Goal: Task Accomplishment & Management: Use online tool/utility

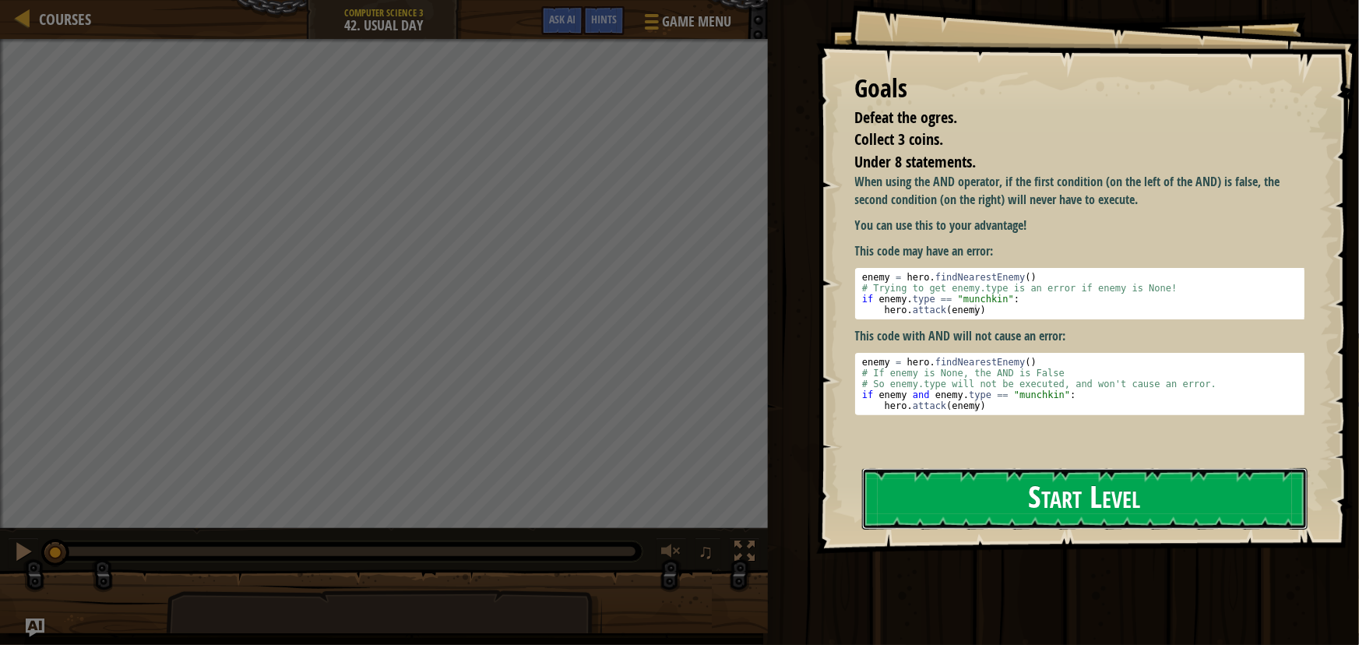
click at [1163, 495] on button "Start Level" at bounding box center [1084, 499] width 445 height 62
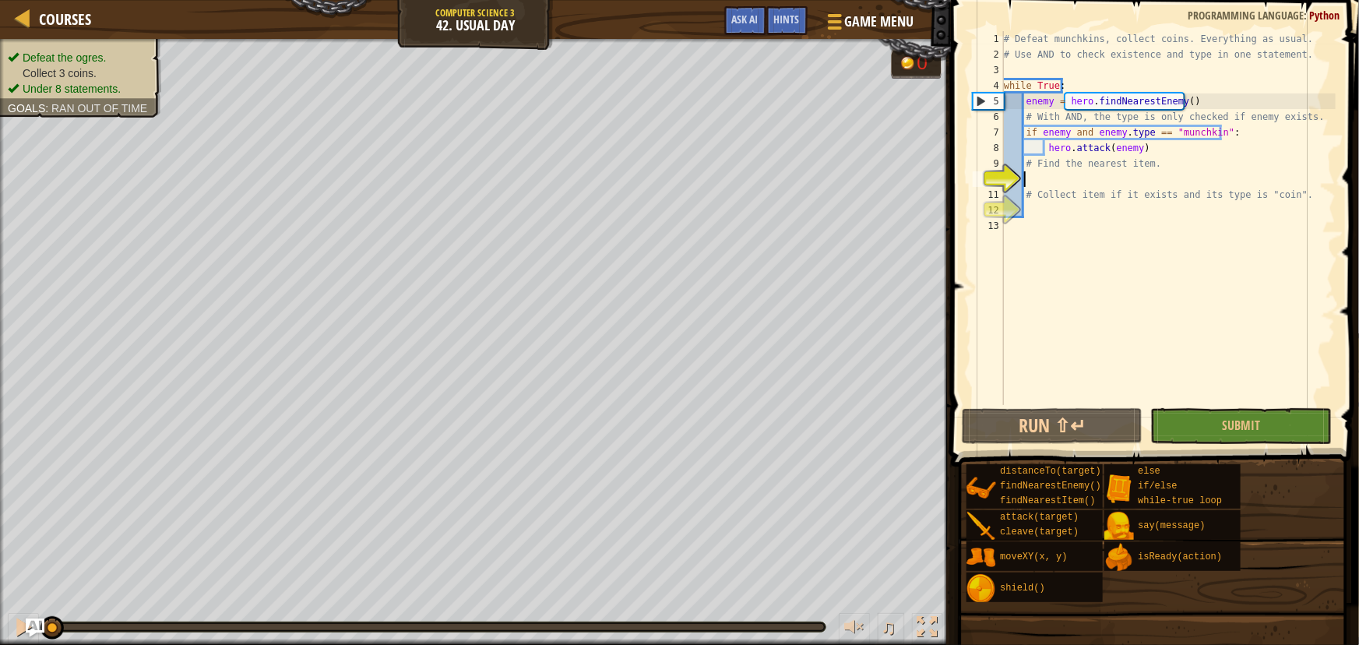
click at [1083, 174] on div "# Defeat munchkins, collect coins. Everything as usual. # Use AND to check exis…" at bounding box center [1169, 233] width 336 height 405
click at [1041, 171] on div "# Defeat munchkins, collect coins. Everything as usual. # Use AND to check exis…" at bounding box center [1169, 233] width 336 height 405
type textarea "# Find the nearest item."
click at [1031, 179] on div "# Defeat munchkins, collect coins. Everything as usual. # Use AND to check exis…" at bounding box center [1169, 233] width 336 height 405
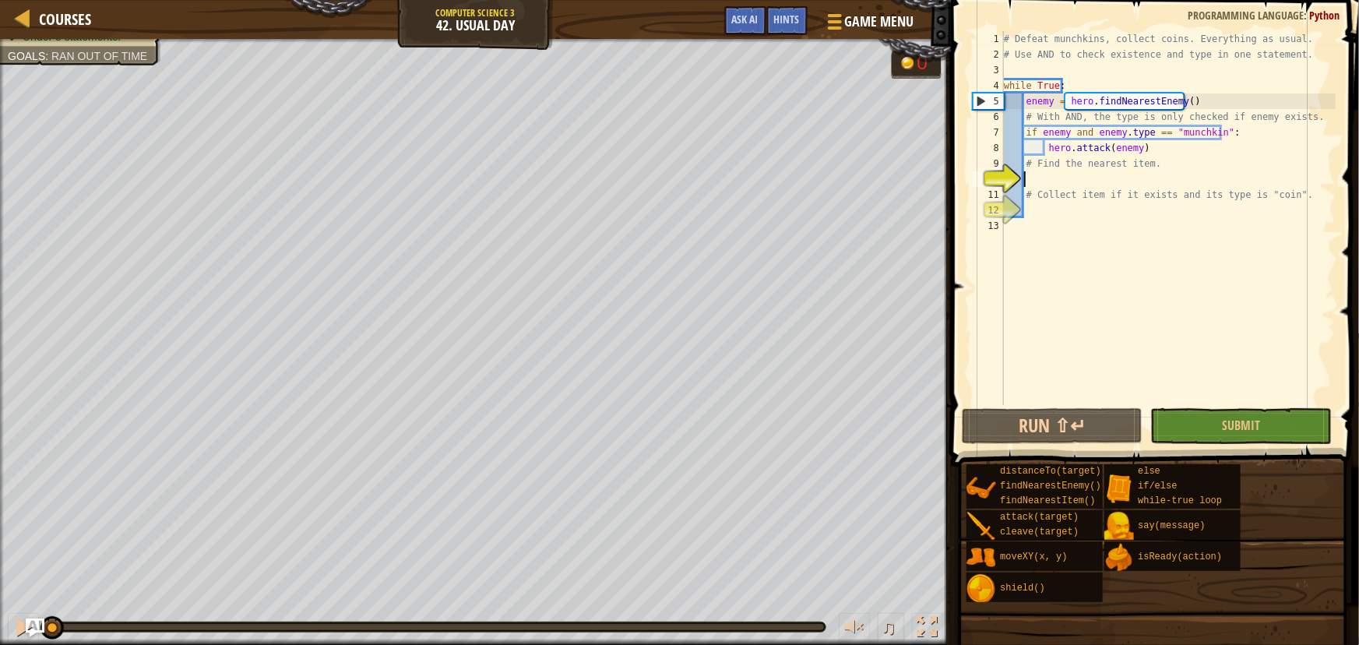
click at [1083, 180] on div "# Defeat munchkins, collect coins. Everything as usual. # Use AND to check exis…" at bounding box center [1169, 233] width 336 height 405
click at [1079, 177] on div "# Defeat munchkins, collect coins. Everything as usual. # Use AND to check exis…" at bounding box center [1169, 233] width 336 height 405
